Goal: Information Seeking & Learning: Understand process/instructions

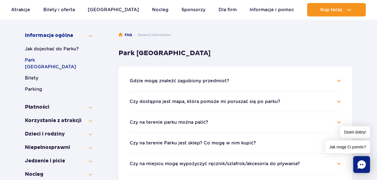
scroll to position [100, 0]
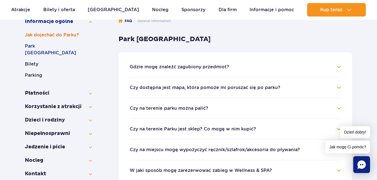
click at [47, 34] on button "Jak dojechać do Parku?" at bounding box center [58, 35] width 67 height 7
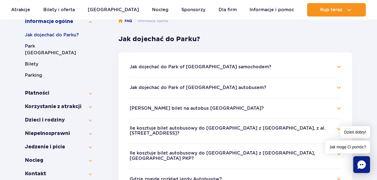
click at [143, 88] on button "Jak dojechać do Park of [GEOGRAPHIC_DATA] autobusem?" at bounding box center [198, 87] width 137 height 5
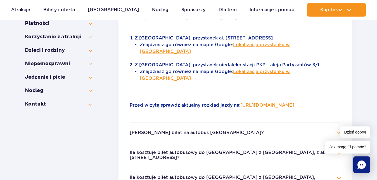
scroll to position [171, 0]
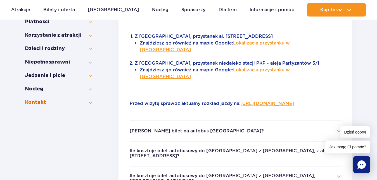
click at [35, 99] on button "Kontakt" at bounding box center [58, 102] width 67 height 7
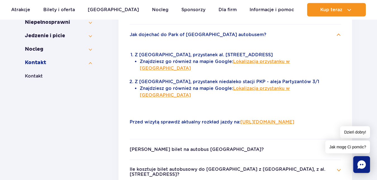
scroll to position [143, 0]
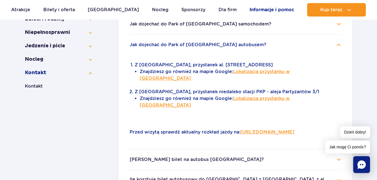
click at [268, 11] on link "Informacje i pomoc" at bounding box center [272, 9] width 44 height 13
